Goal: Information Seeking & Learning: Learn about a topic

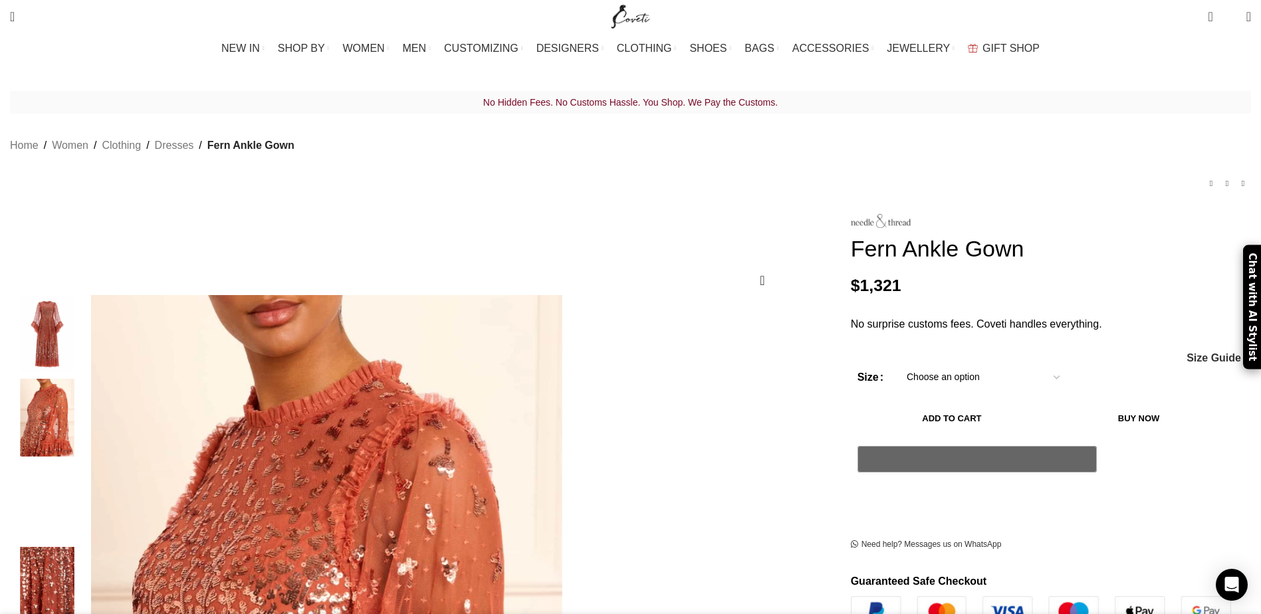
click at [88, 323] on img "1 / 5" at bounding box center [47, 334] width 81 height 78
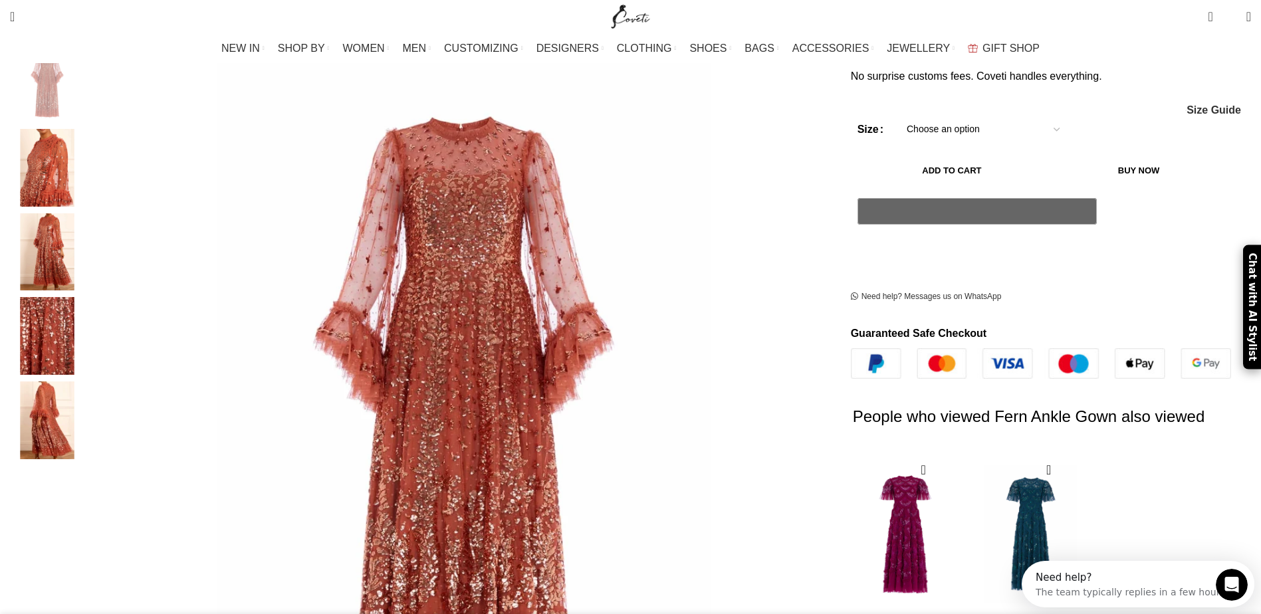
click at [88, 416] on img "5 / 5" at bounding box center [47, 421] width 81 height 78
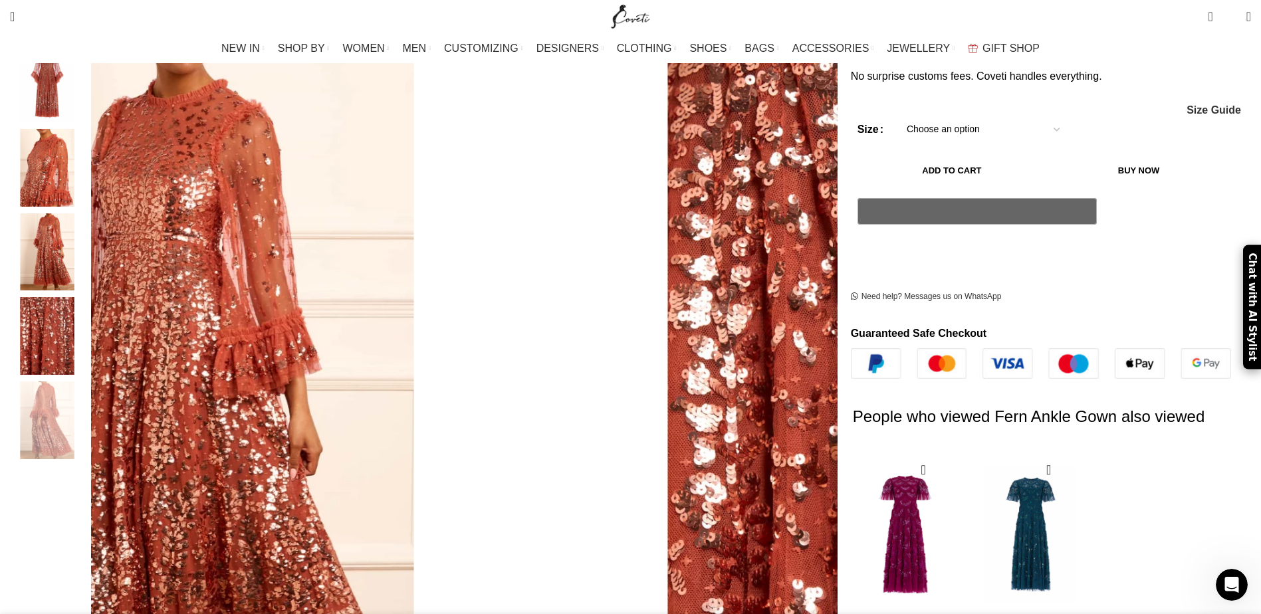
click at [88, 216] on img "3 / 5" at bounding box center [47, 252] width 81 height 78
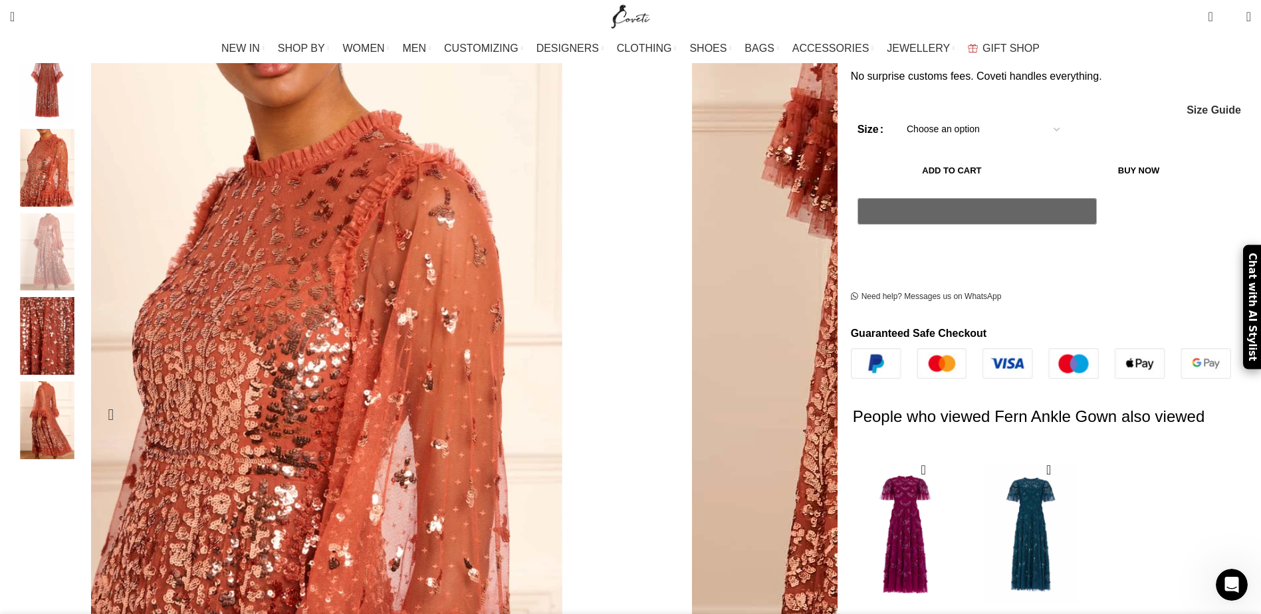
scroll to position [0, 280]
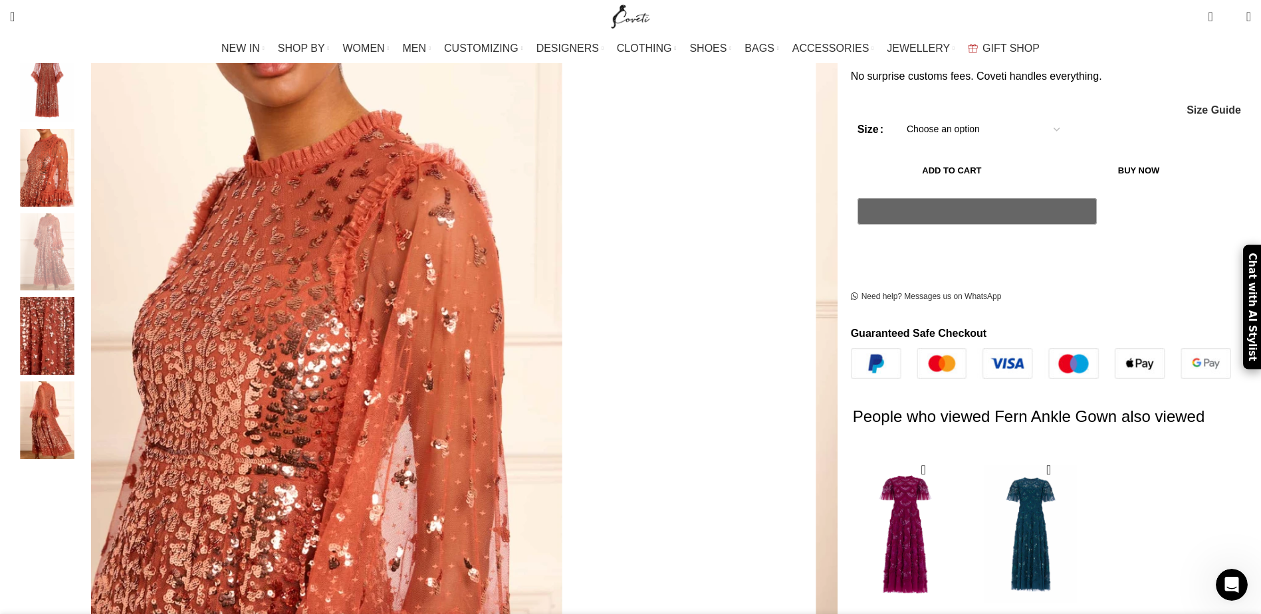
drag, startPoint x: 1260, startPoint y: 119, endPoint x: 1253, endPoint y: 72, distance: 47.1
click at [88, 150] on img "2 / 5" at bounding box center [47, 168] width 81 height 78
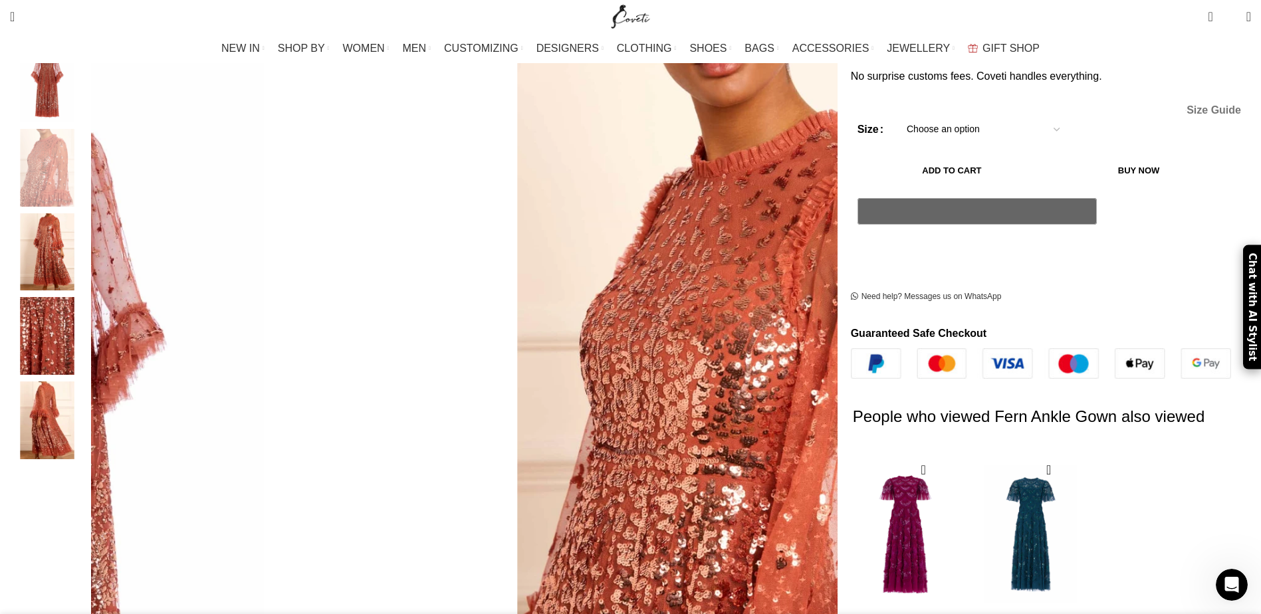
scroll to position [0, 420]
click at [88, 80] on img "1 / 5" at bounding box center [47, 84] width 81 height 78
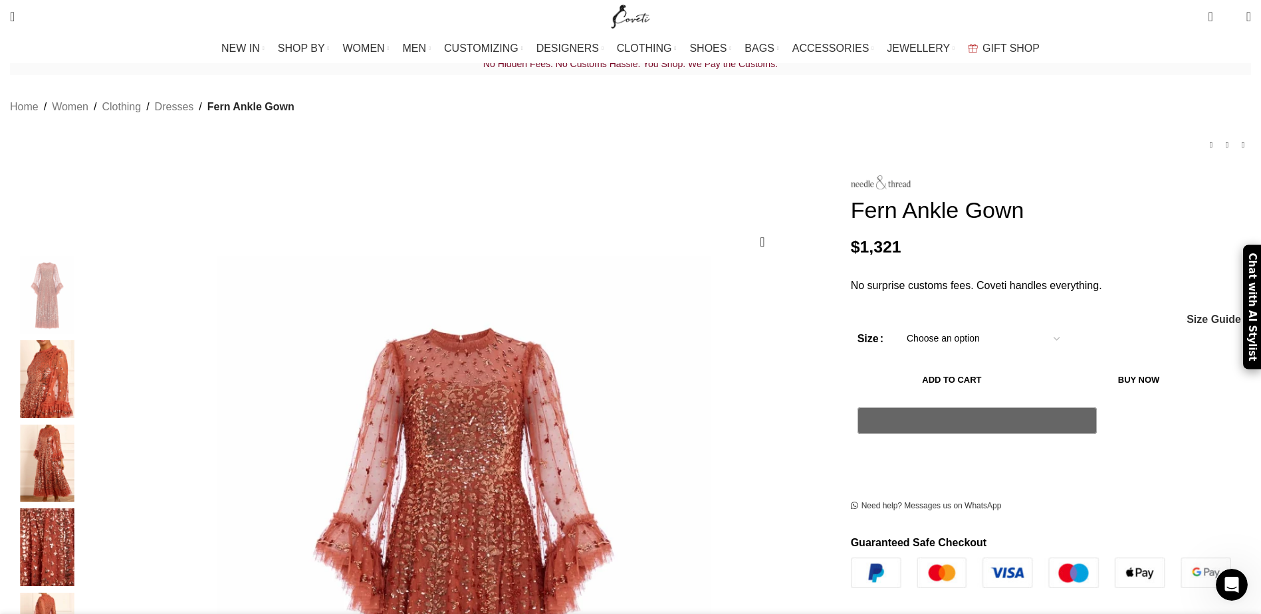
scroll to position [34, 0]
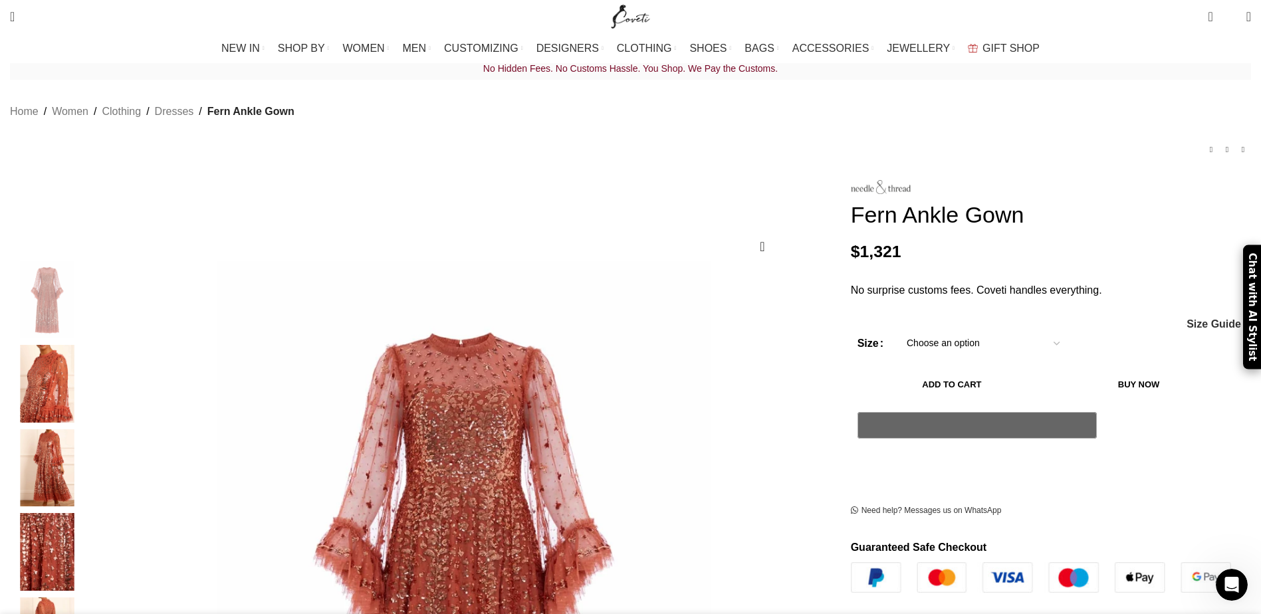
click at [978, 330] on select "Choose an option 4 UK 6 UK 8 UK 10 UK 12 UK 14 UK 16 UK 18 UK 20 UK 22 UK 24 UK" at bounding box center [983, 344] width 173 height 28
click at [897, 330] on select "Choose an option 4 UK 6 UK 8 UK 10 UK 12 UK 14 UK 16 UK 18 UK 20 UK 22 UK 24 UK" at bounding box center [983, 344] width 173 height 28
select select "6-uk"
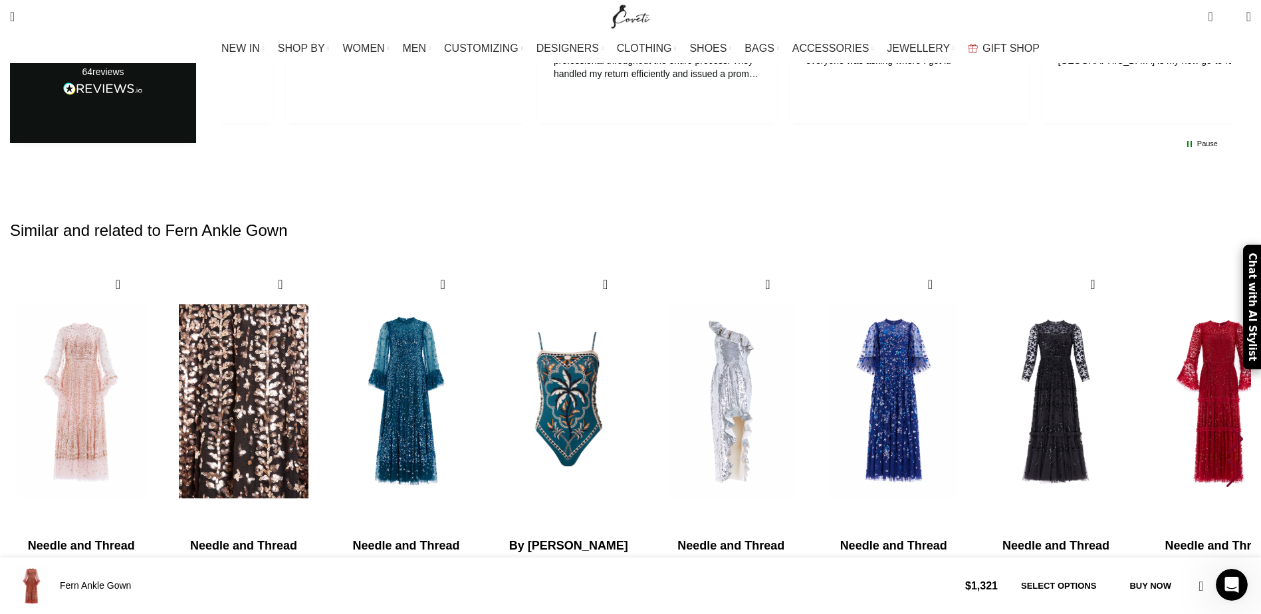
scroll to position [2950, 0]
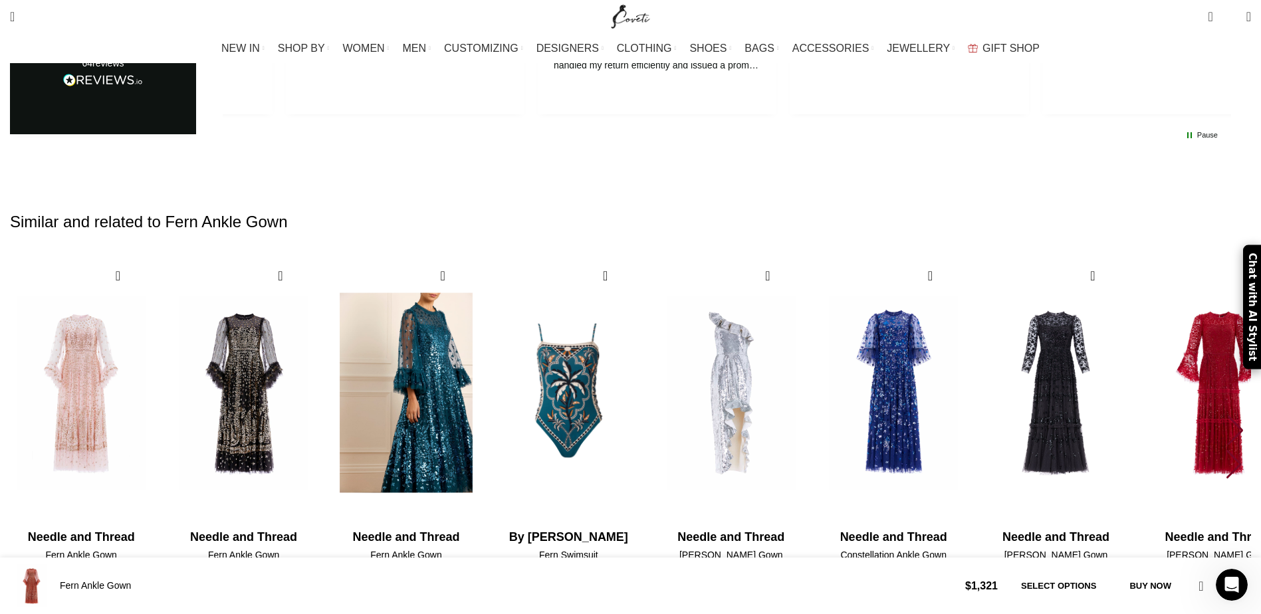
click at [480, 329] on img "3 / 30" at bounding box center [406, 393] width 147 height 274
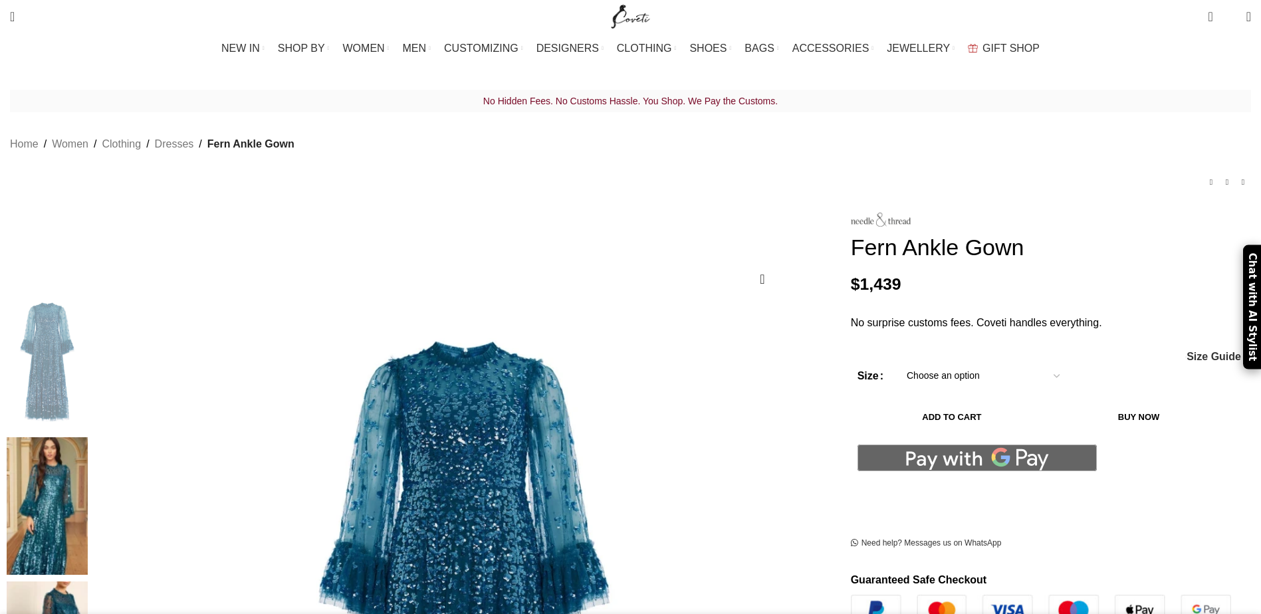
click at [88, 438] on img at bounding box center [47, 507] width 81 height 138
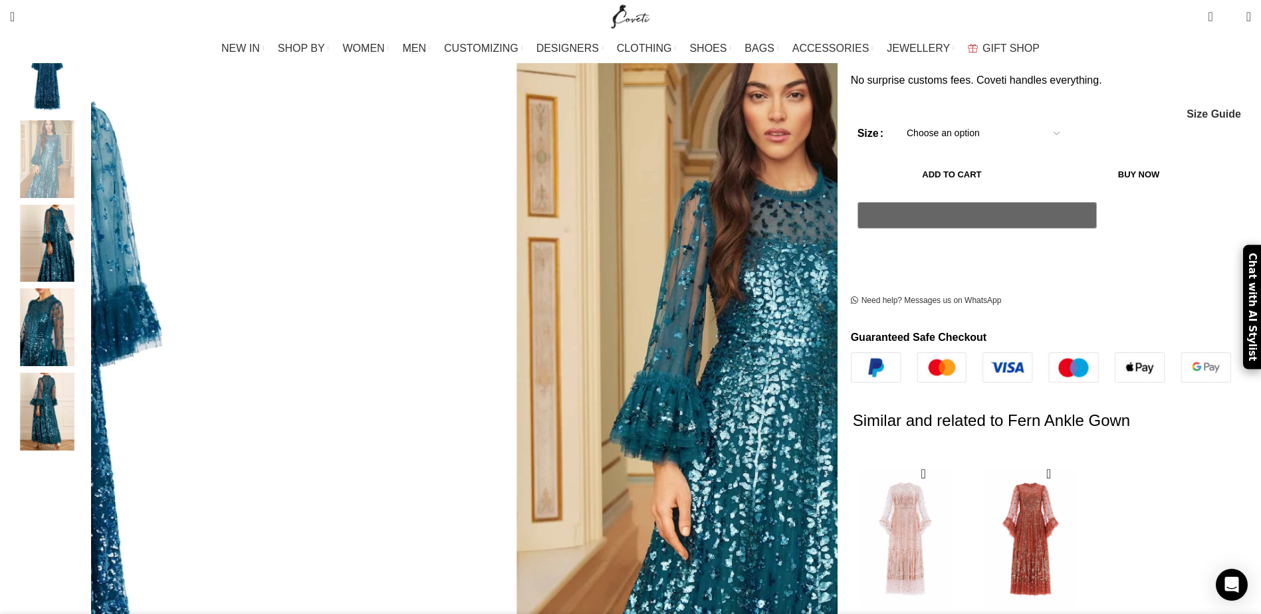
scroll to position [286, 0]
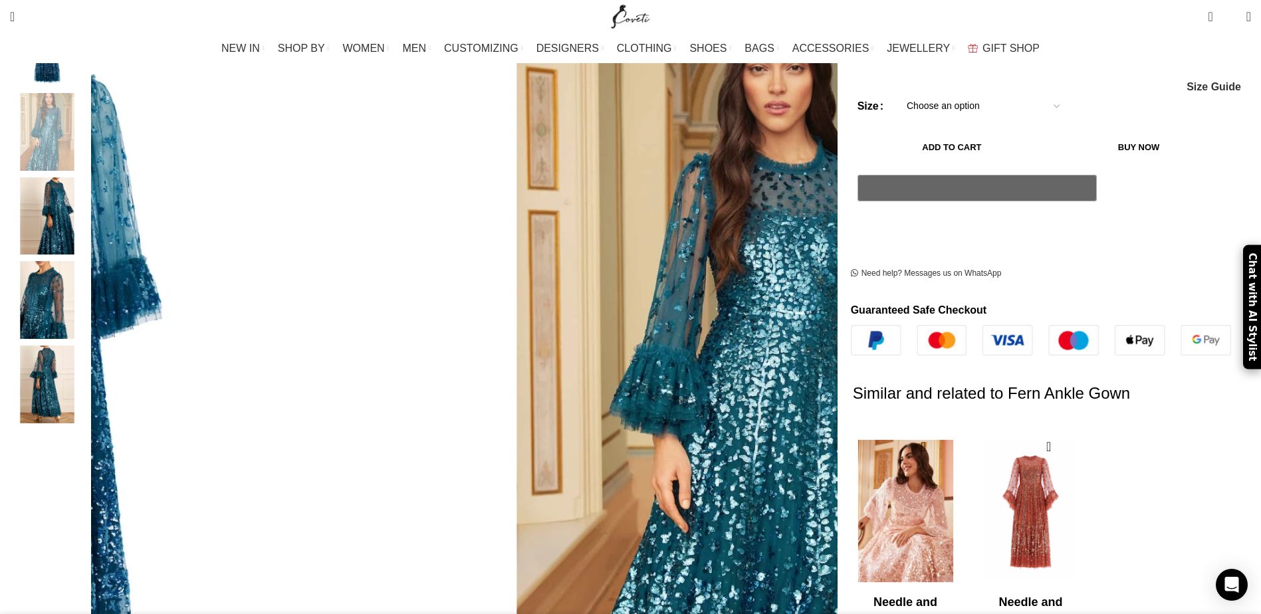
click at [851, 473] on img "1 / 2" at bounding box center [905, 511] width 108 height 164
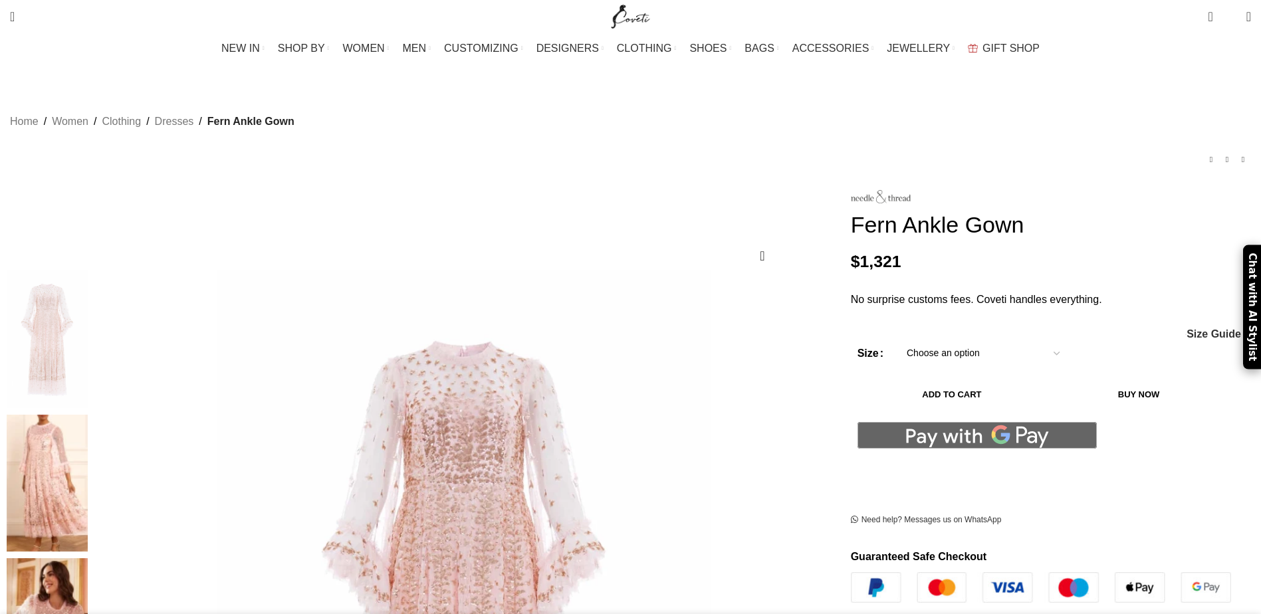
click at [88, 415] on img at bounding box center [47, 484] width 81 height 138
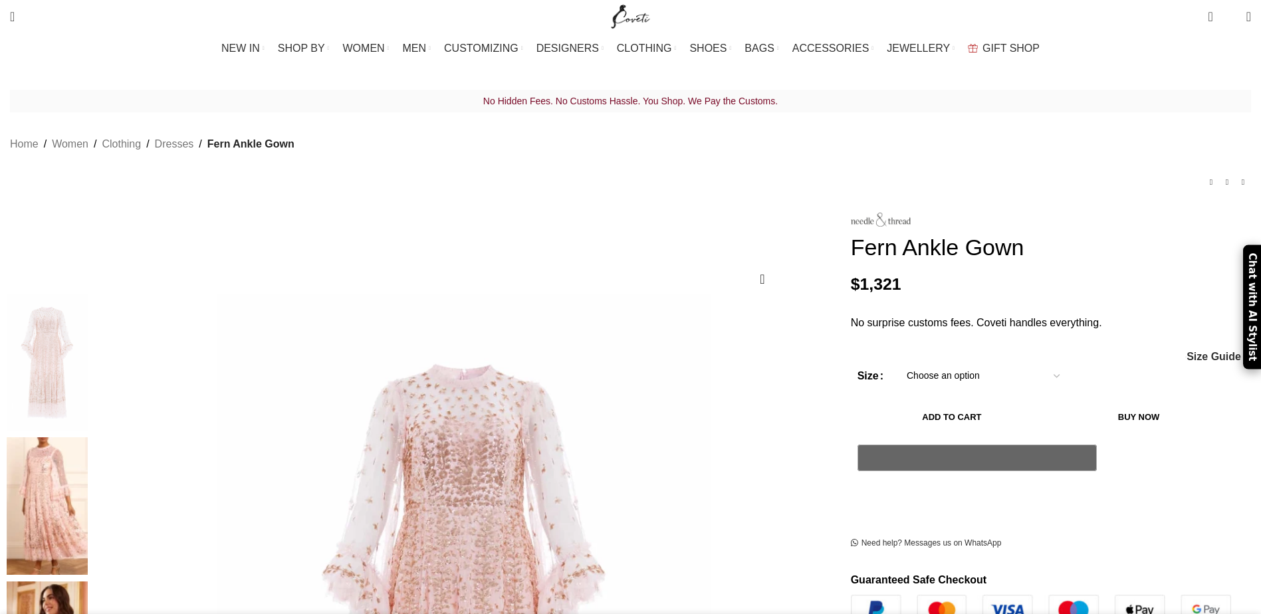
click at [88, 438] on img at bounding box center [47, 507] width 81 height 138
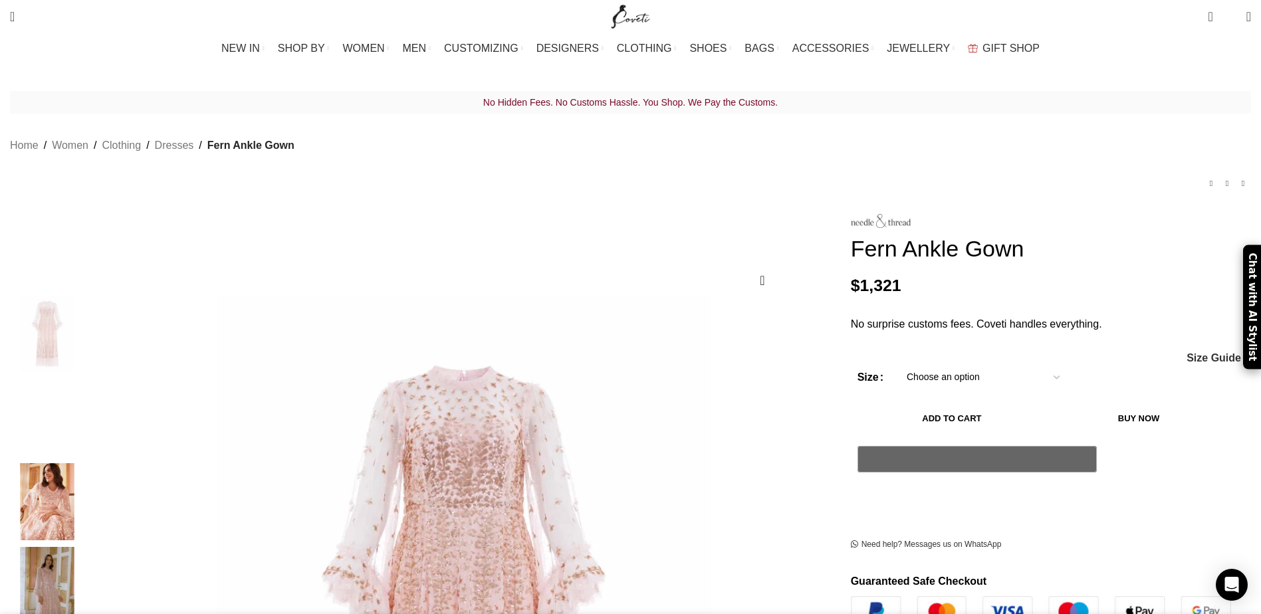
click at [88, 397] on img "2 / 5" at bounding box center [47, 418] width 81 height 78
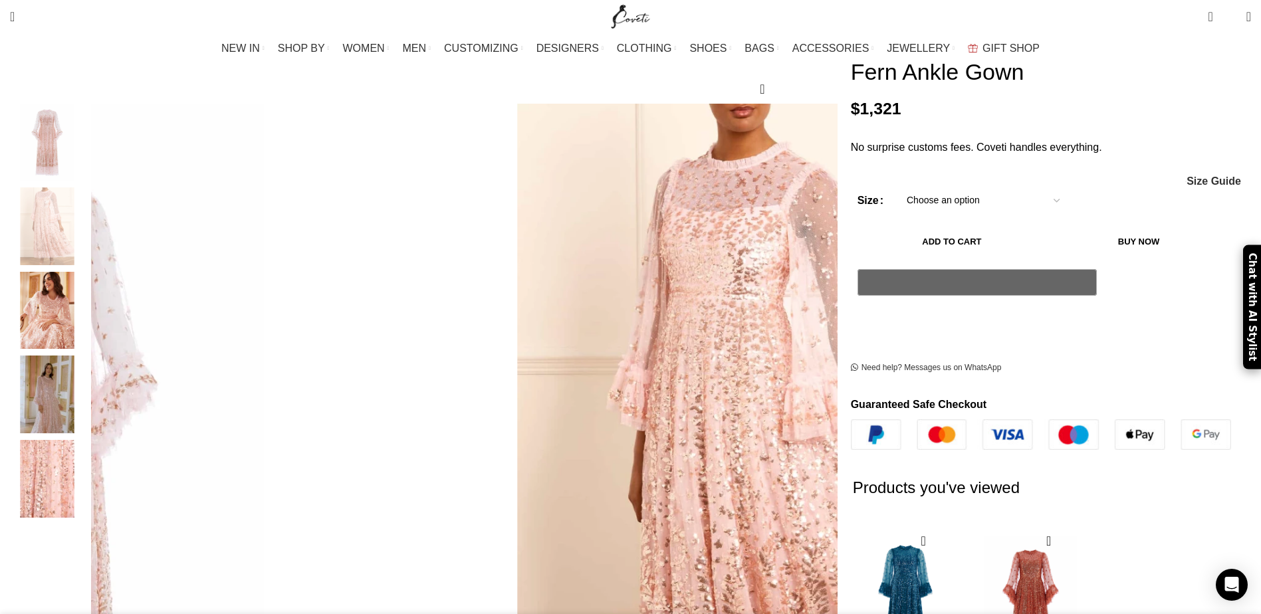
scroll to position [192, 0]
